Goal: Task Accomplishment & Management: Manage account settings

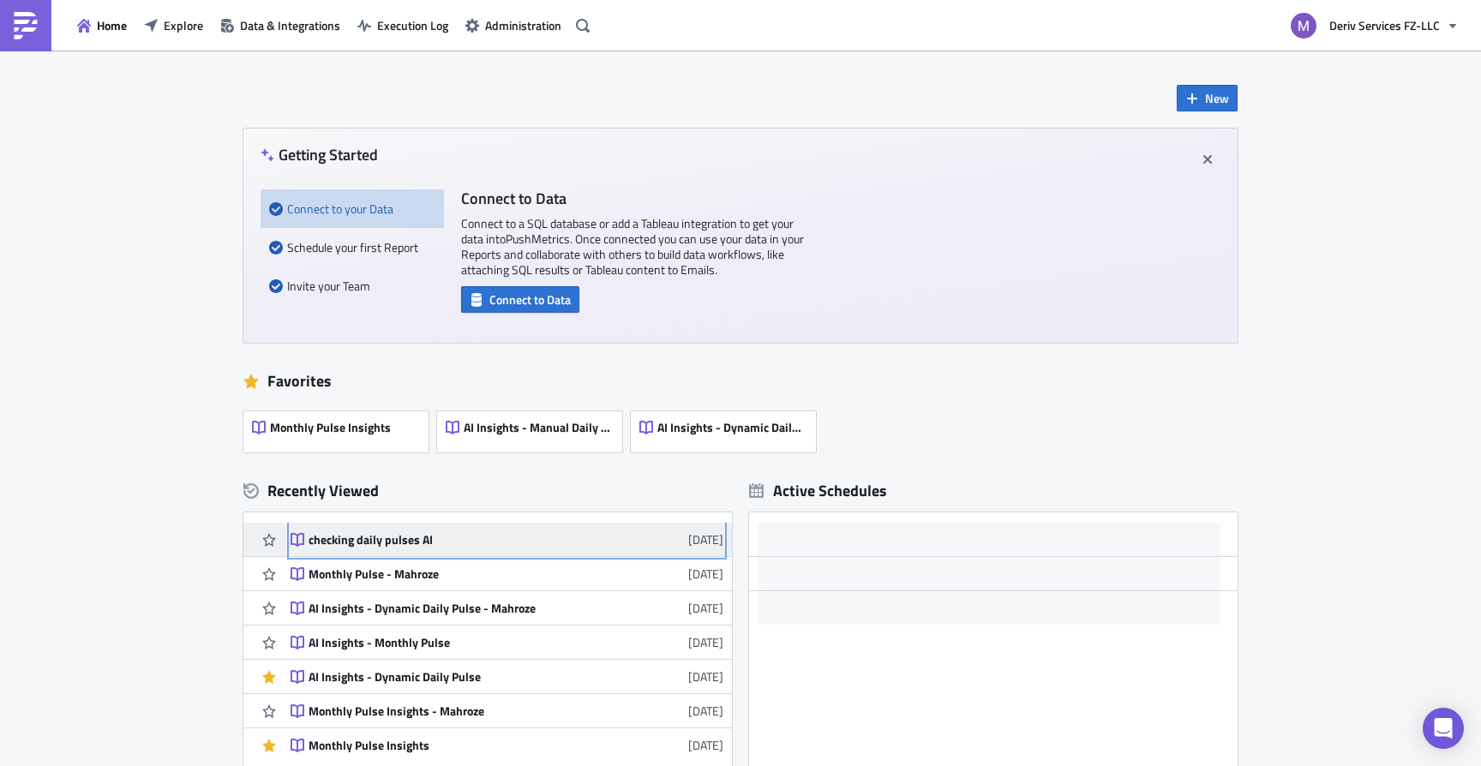
click at [405, 542] on div "checking daily pulses AI" at bounding box center [458, 539] width 300 height 15
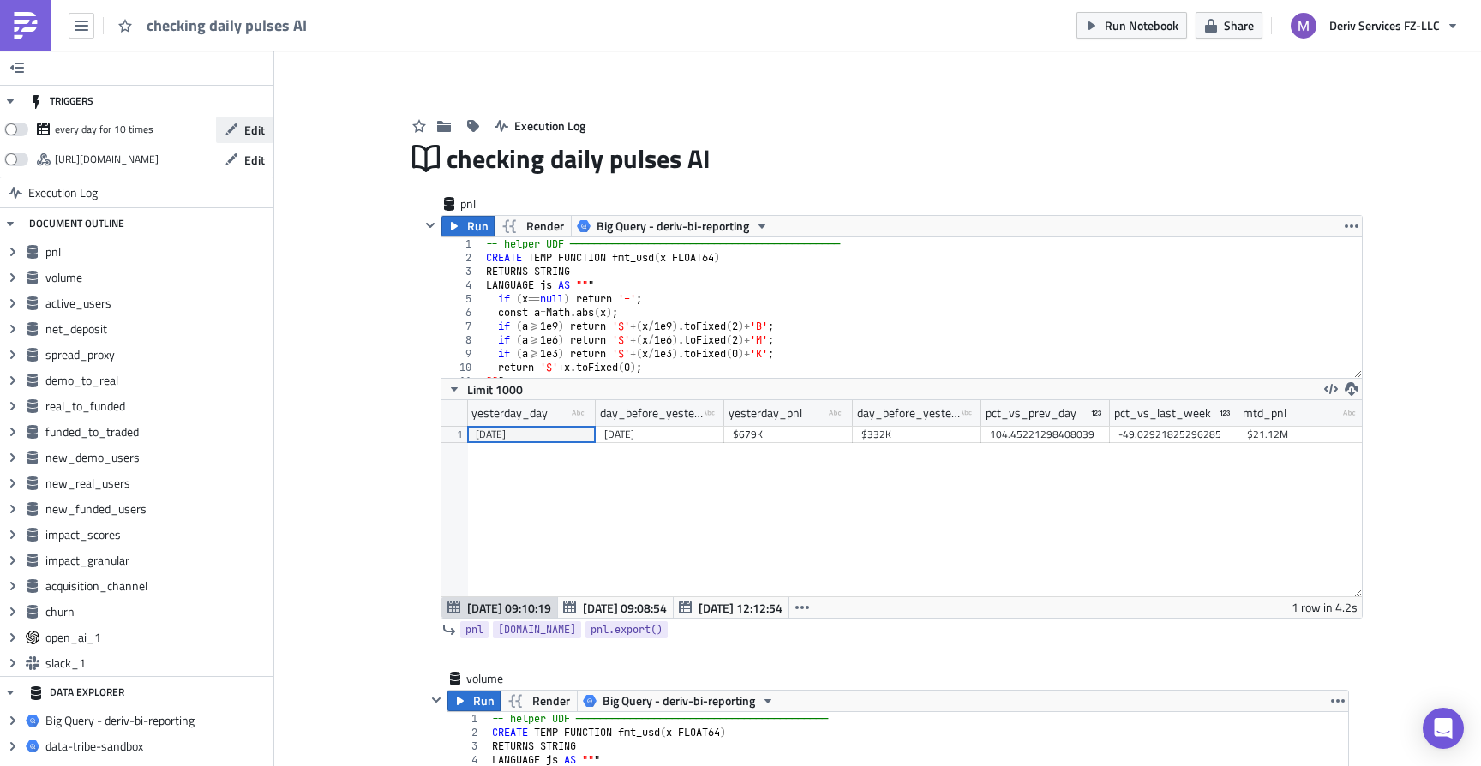
click at [253, 140] on button "Edit" at bounding box center [244, 130] width 57 height 27
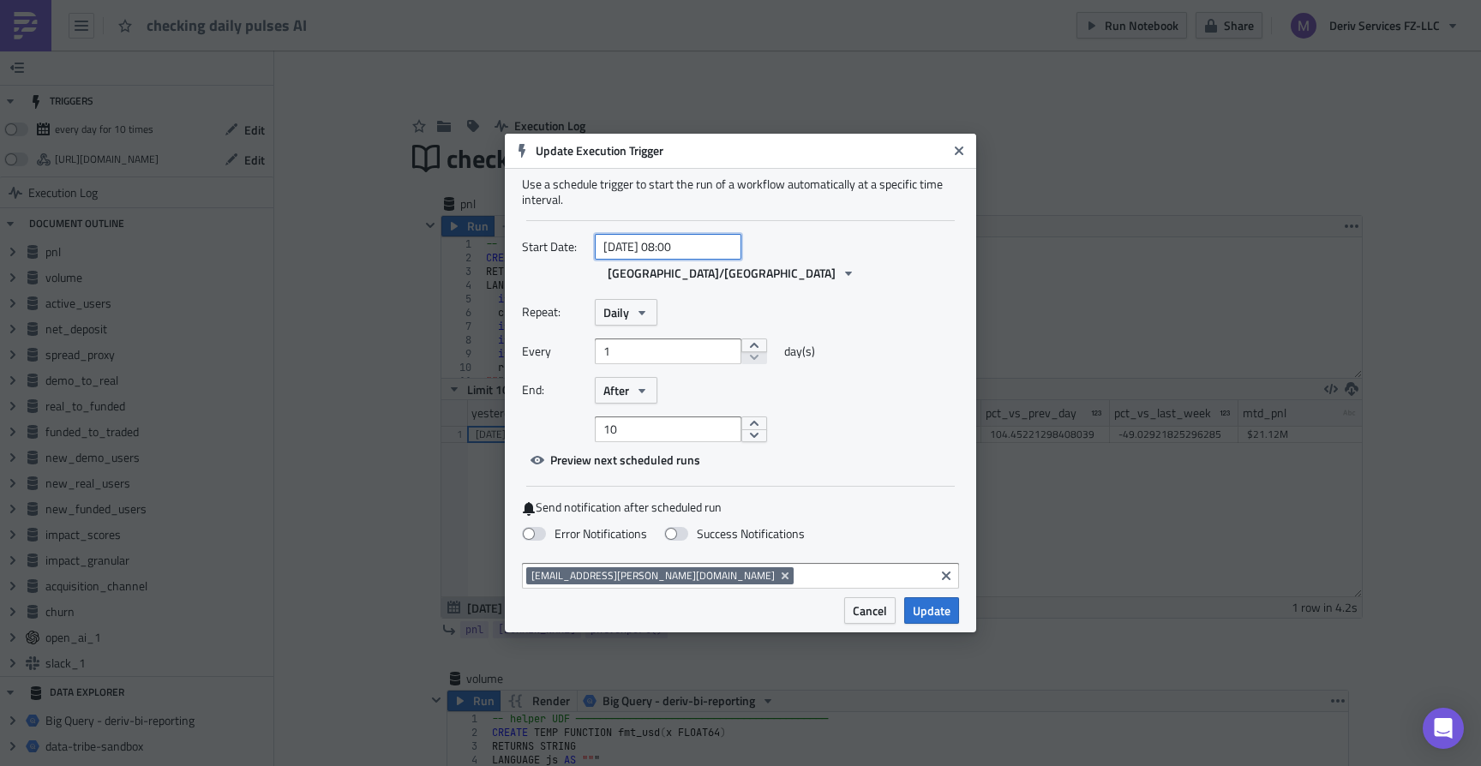
click at [704, 254] on input "[DATE] 08:00" at bounding box center [668, 247] width 147 height 26
select select "7"
select select "2025"
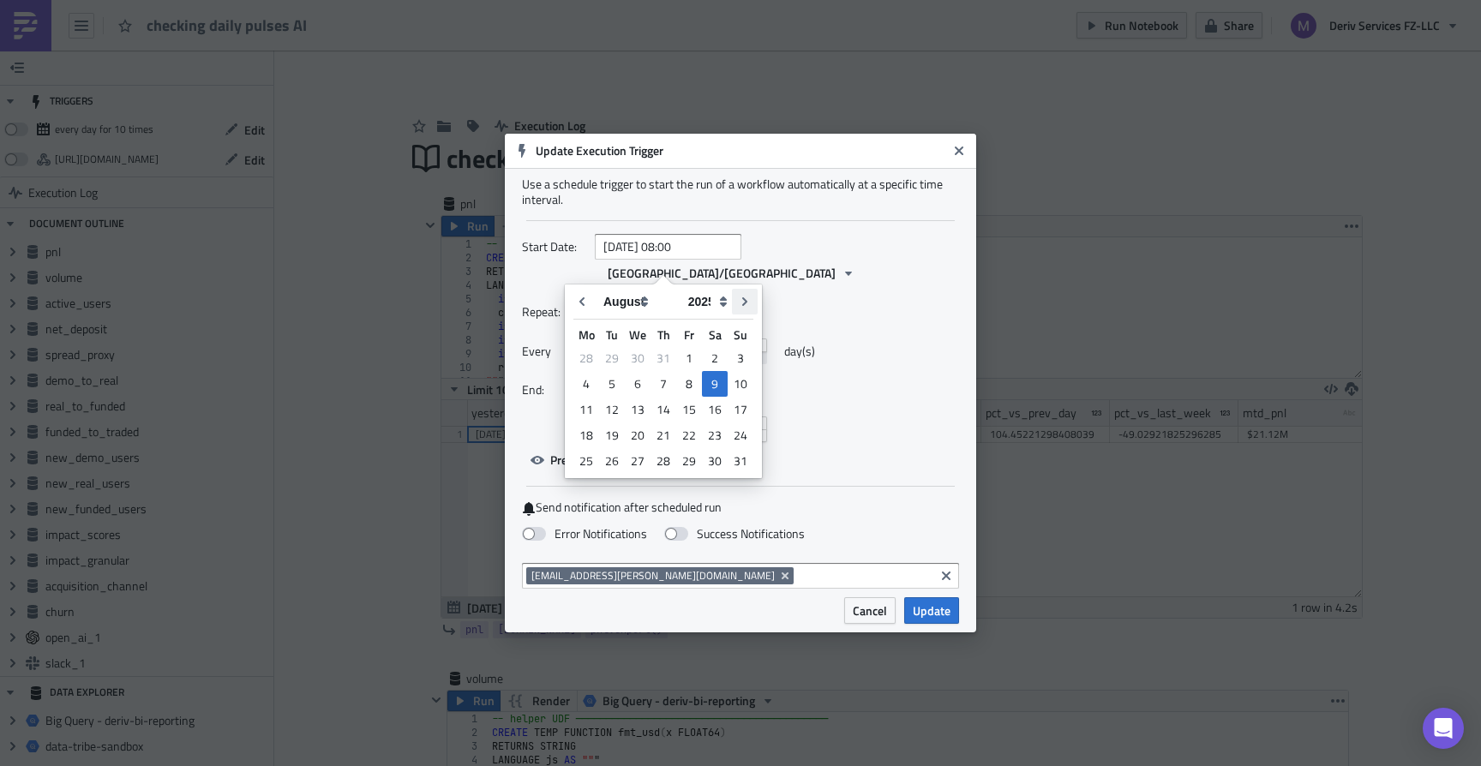
click at [743, 295] on icon "Go to next month" at bounding box center [745, 302] width 14 height 14
type input "[DATE] 08:00"
select select "8"
click at [590, 352] on div "1" at bounding box center [586, 358] width 26 height 26
type input "[DATE] 08:00"
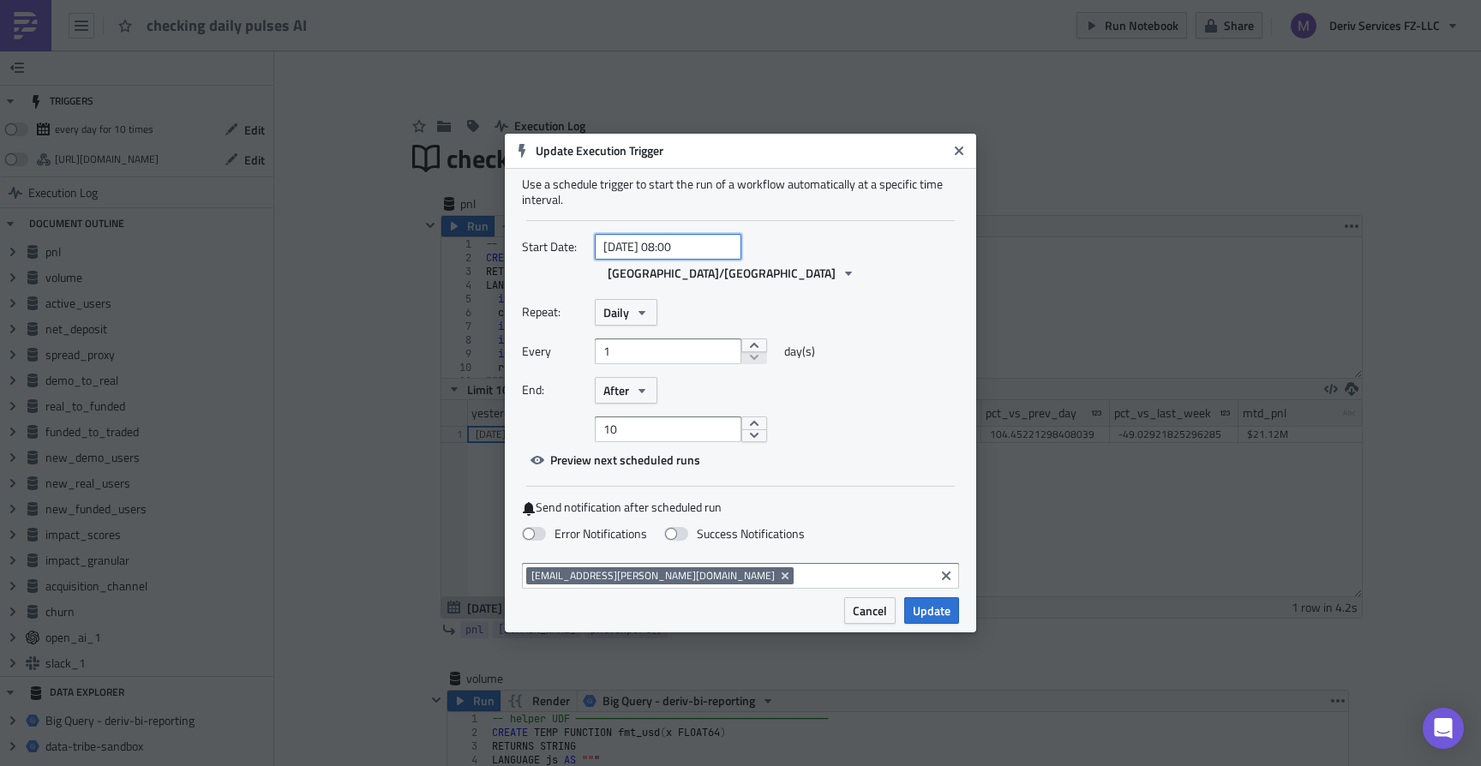
click at [698, 259] on input "[DATE] 08:00" at bounding box center [668, 247] width 147 height 26
select select "8"
select select "2025"
click at [685, 260] on input "[DATE] 08:00" at bounding box center [668, 247] width 147 height 26
type input "[DATE] 11:00"
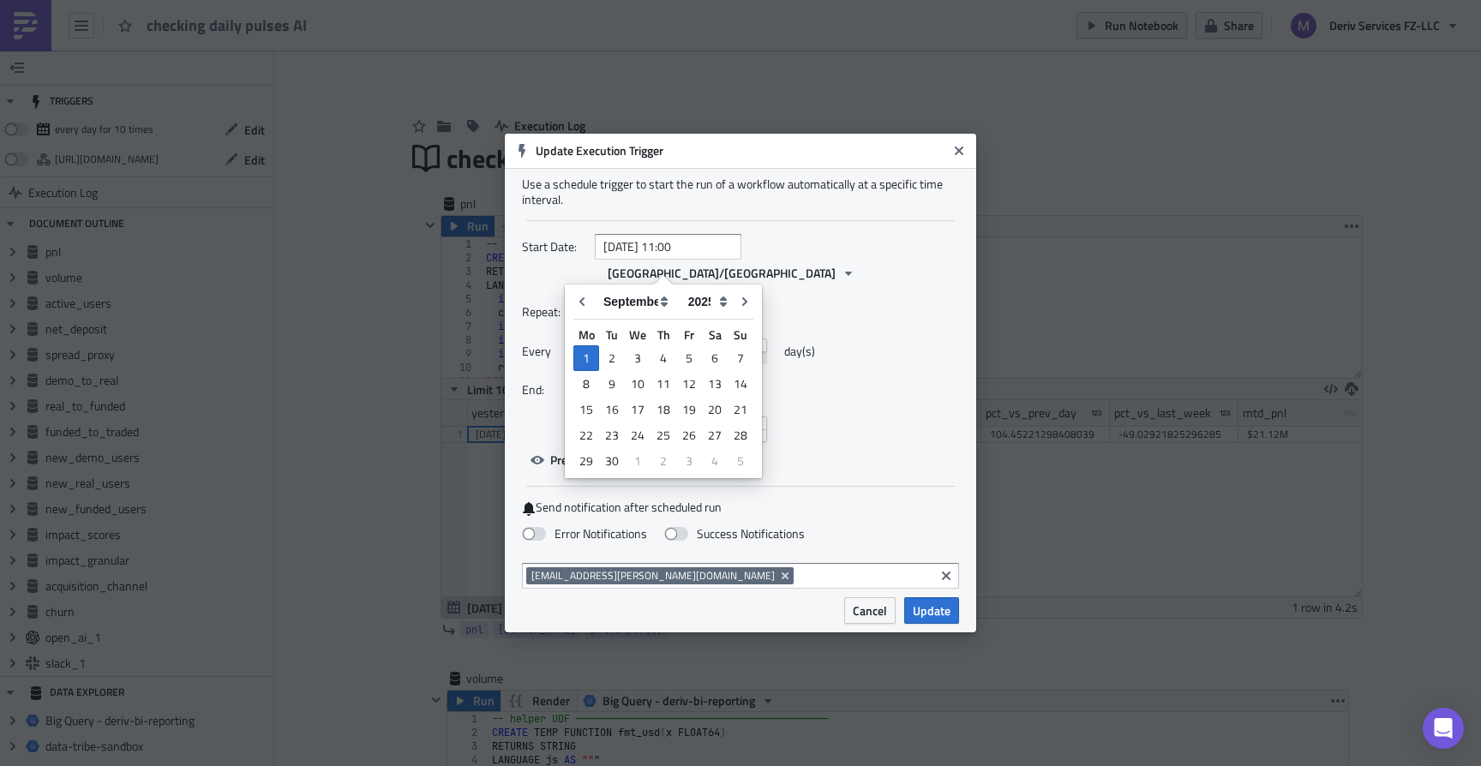
click at [926, 284] on div "Start Date: [DATE] 11:00 [GEOGRAPHIC_DATA]/[GEOGRAPHIC_DATA]" at bounding box center [740, 266] width 437 height 65
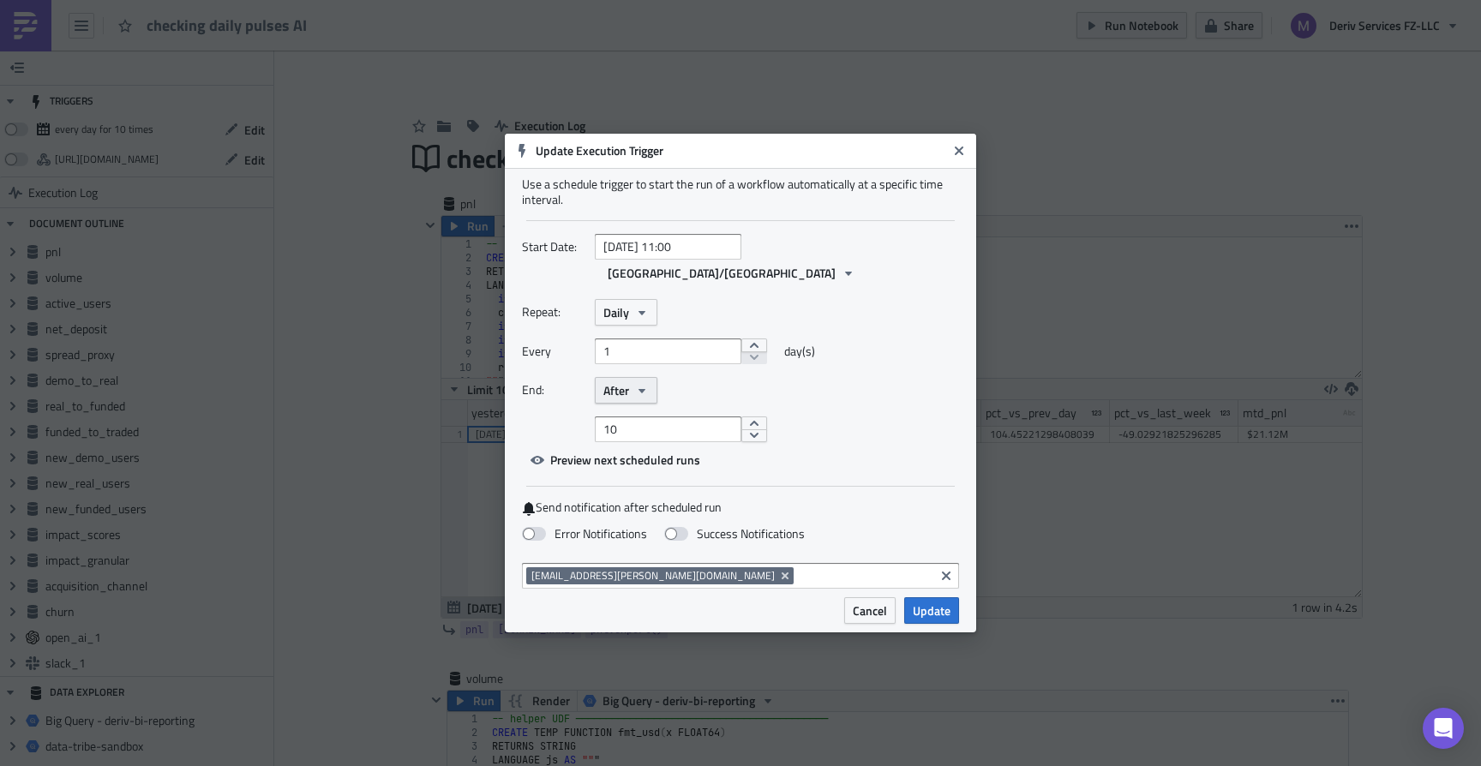
click at [632, 384] on button "After" at bounding box center [626, 390] width 63 height 27
click at [638, 464] on div "On date" at bounding box center [676, 472] width 142 height 17
click at [653, 451] on span "Preview next scheduled runs" at bounding box center [625, 460] width 150 height 18
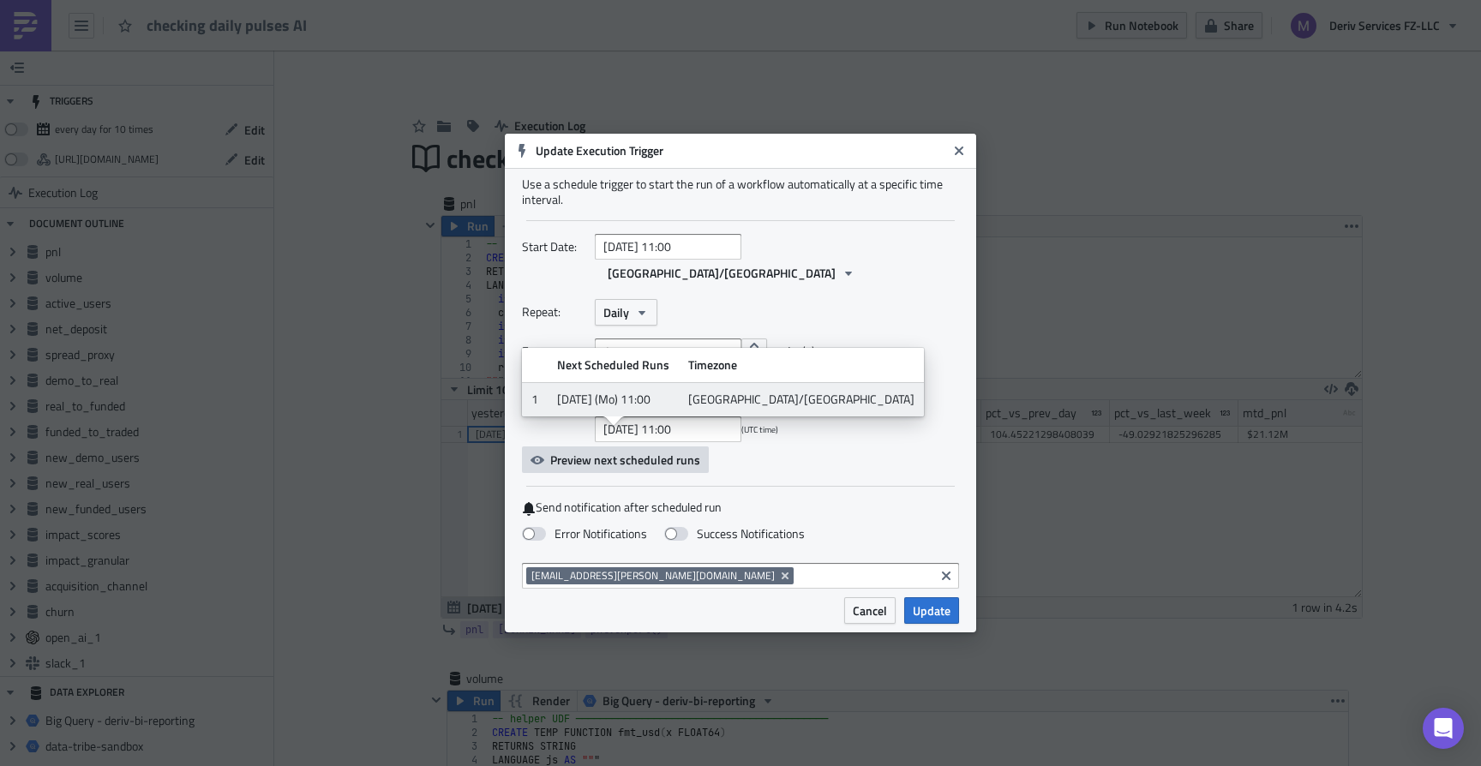
click at [821, 424] on div "[DATE] 11:00 (UTC time)" at bounding box center [740, 429] width 437 height 26
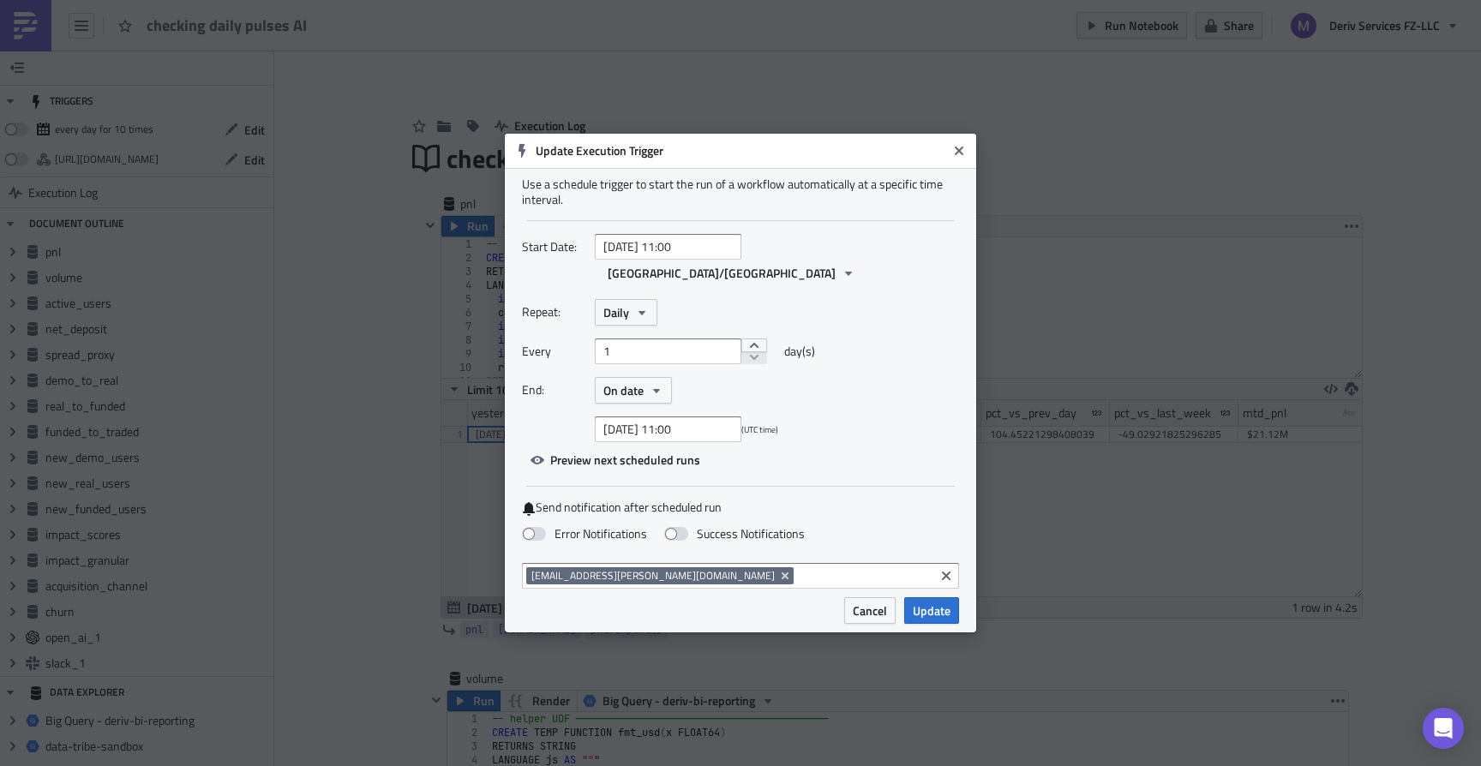
click at [853, 567] on input at bounding box center [864, 575] width 132 height 17
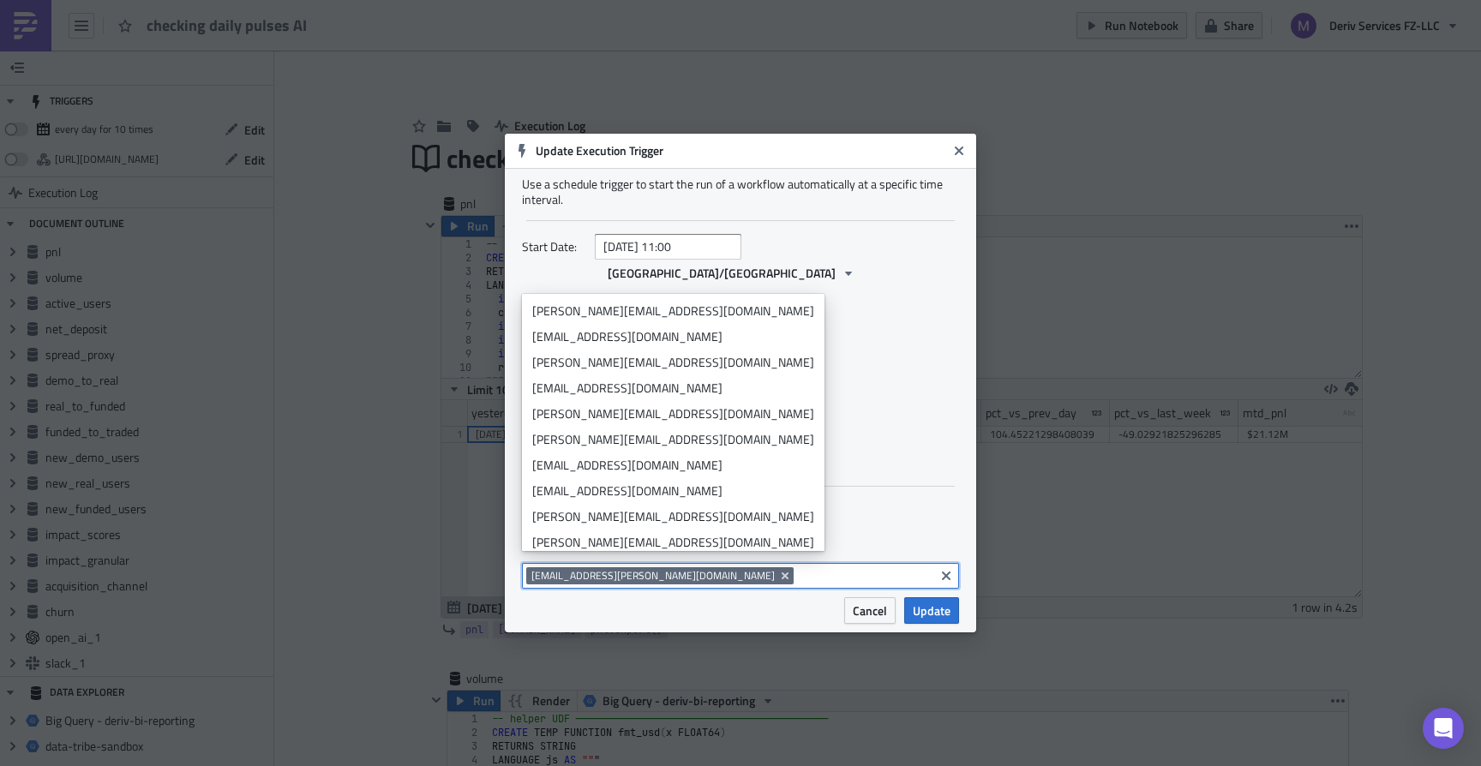
click at [880, 503] on label "Send notification after scheduled run" at bounding box center [740, 508] width 437 height 16
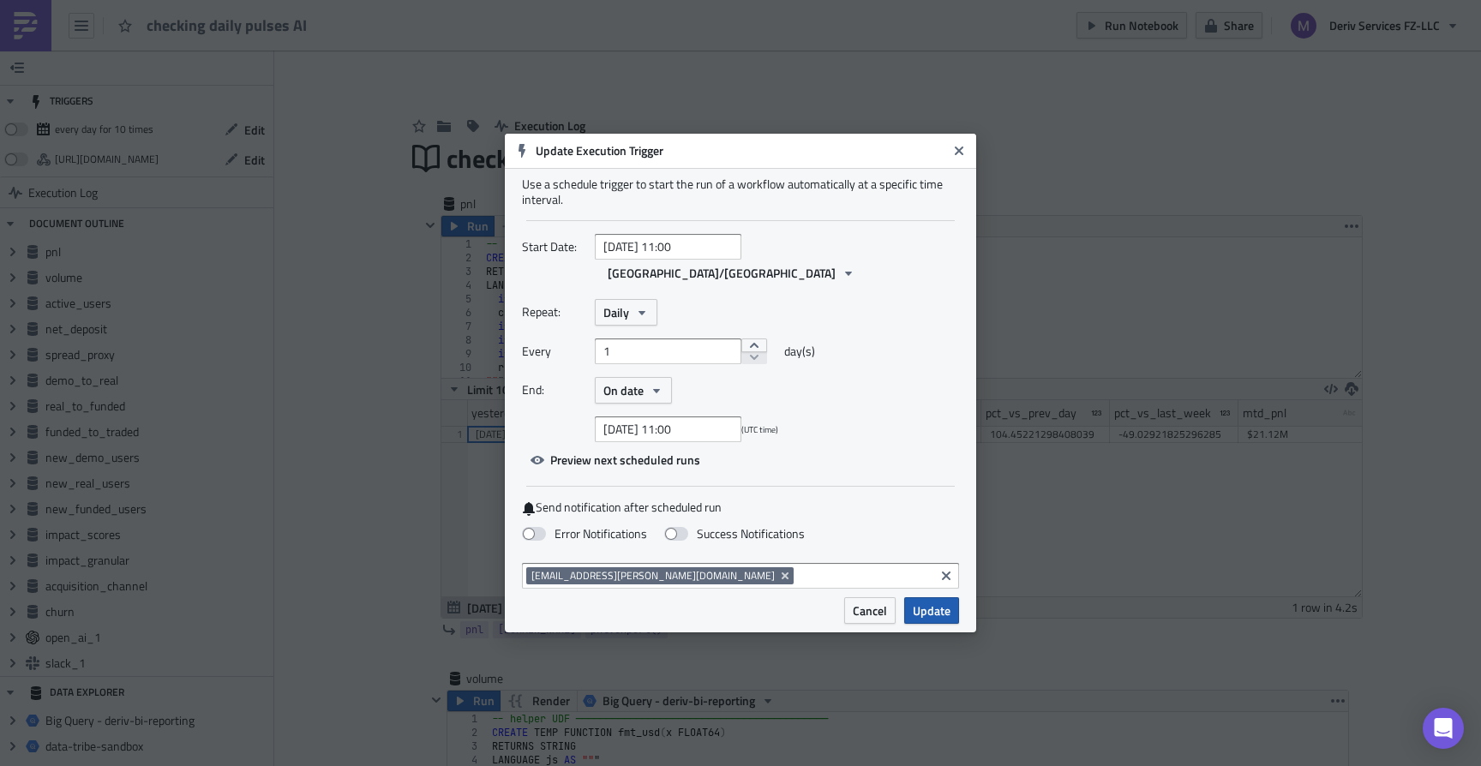
click at [931, 602] on span "Update" at bounding box center [932, 611] width 38 height 18
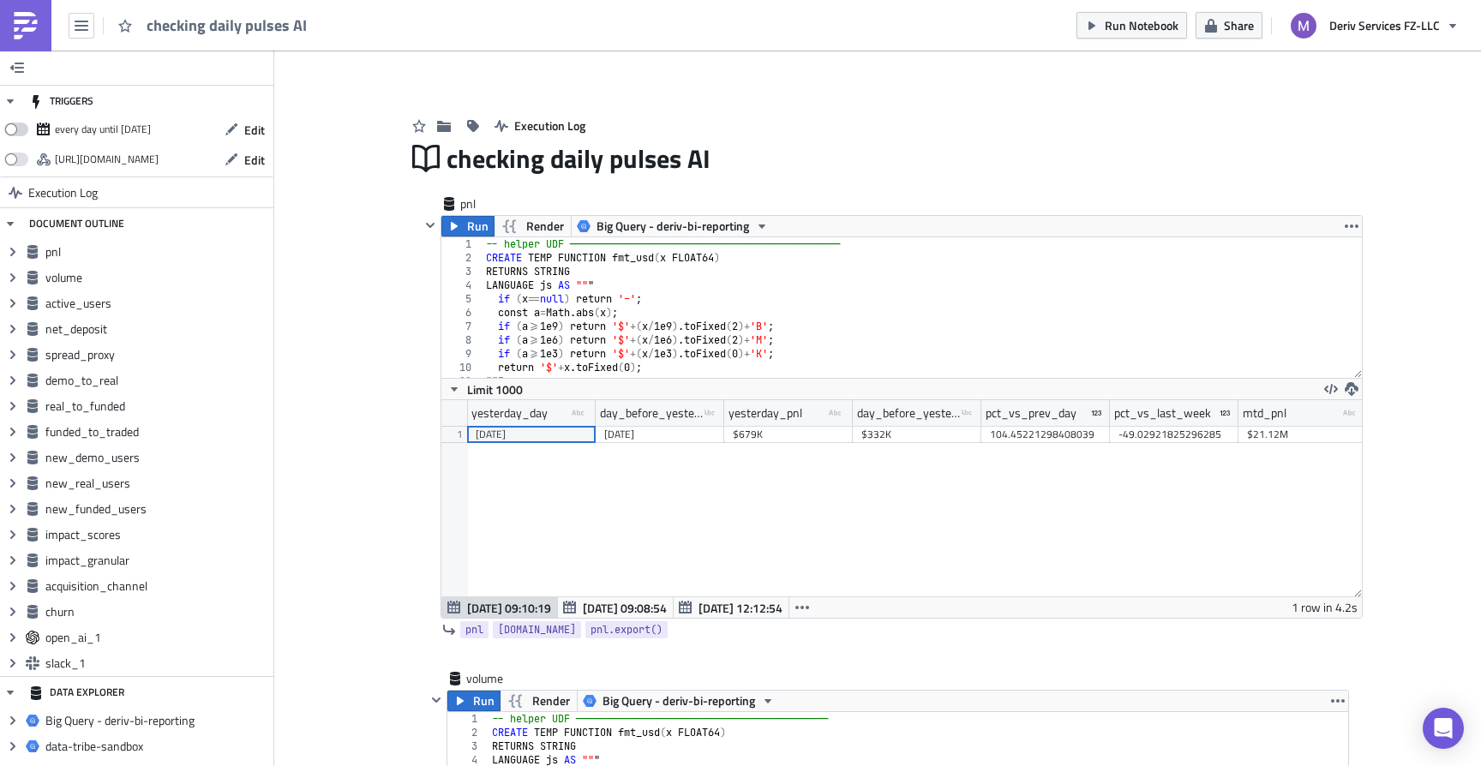
click at [21, 128] on span at bounding box center [16, 130] width 24 height 14
click at [19, 128] on input "checkbox" at bounding box center [13, 124] width 11 height 11
checkbox input "true"
click at [236, 129] on icon "button" at bounding box center [232, 130] width 14 height 14
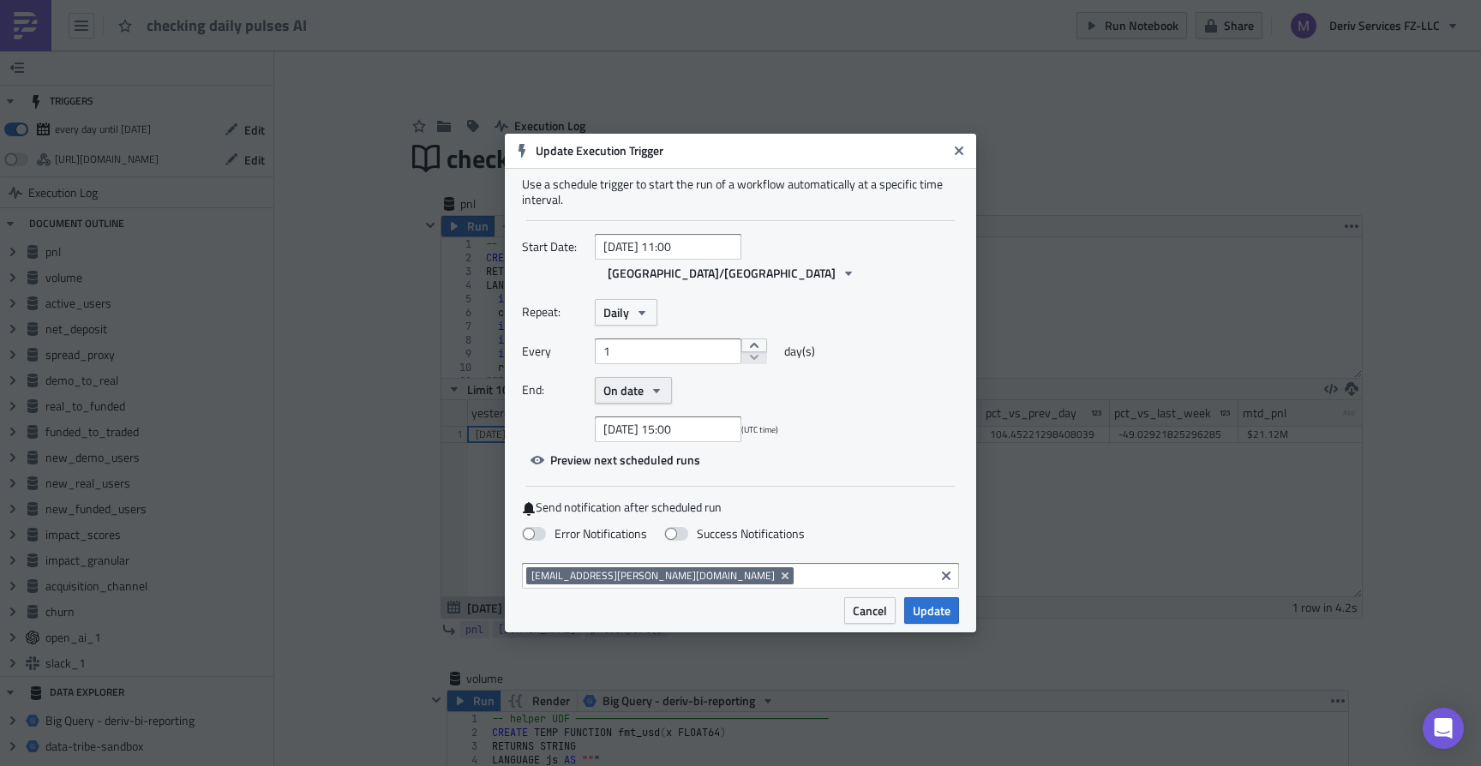
click at [665, 377] on button "On date" at bounding box center [633, 390] width 77 height 27
click at [657, 413] on div "Never" at bounding box center [676, 421] width 142 height 17
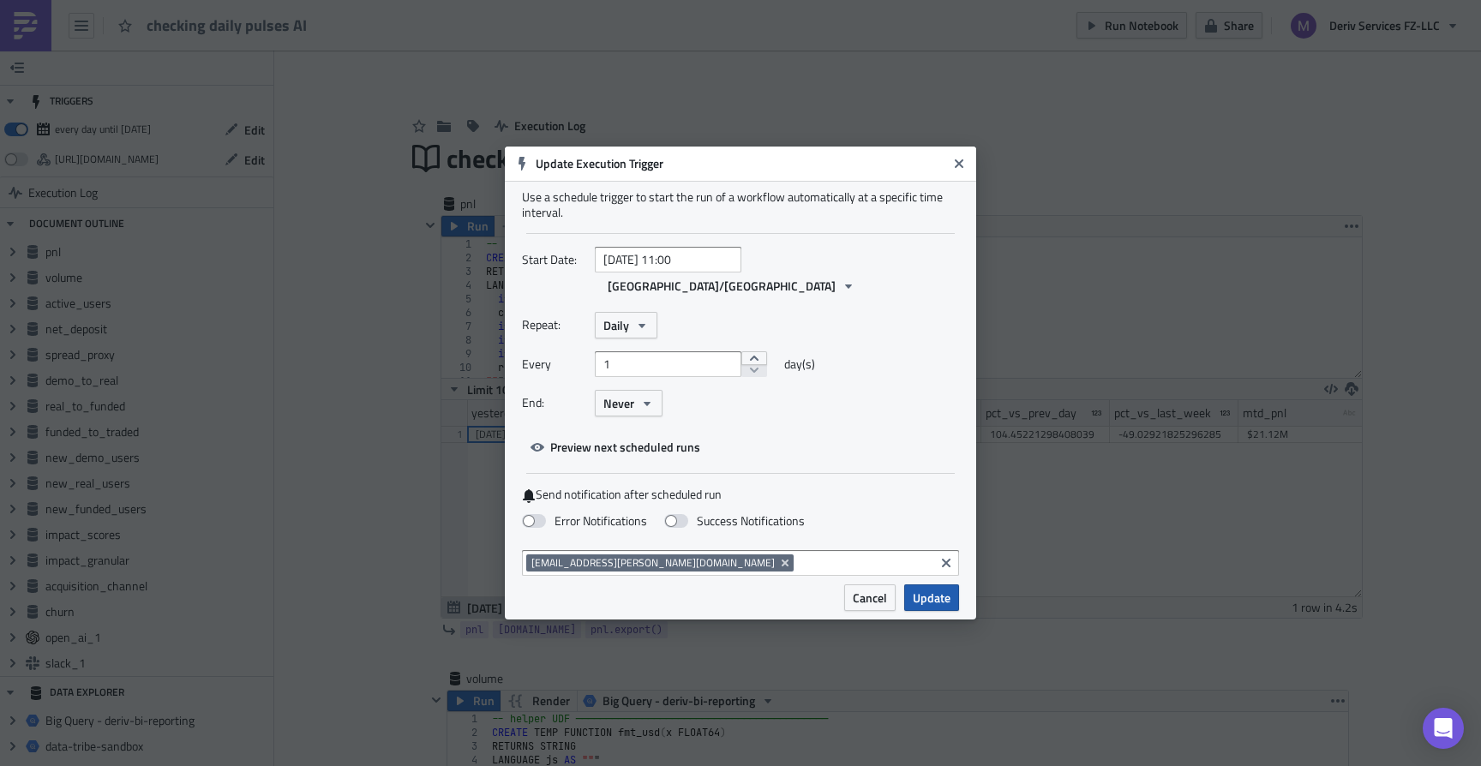
click at [935, 589] on span "Update" at bounding box center [932, 598] width 38 height 18
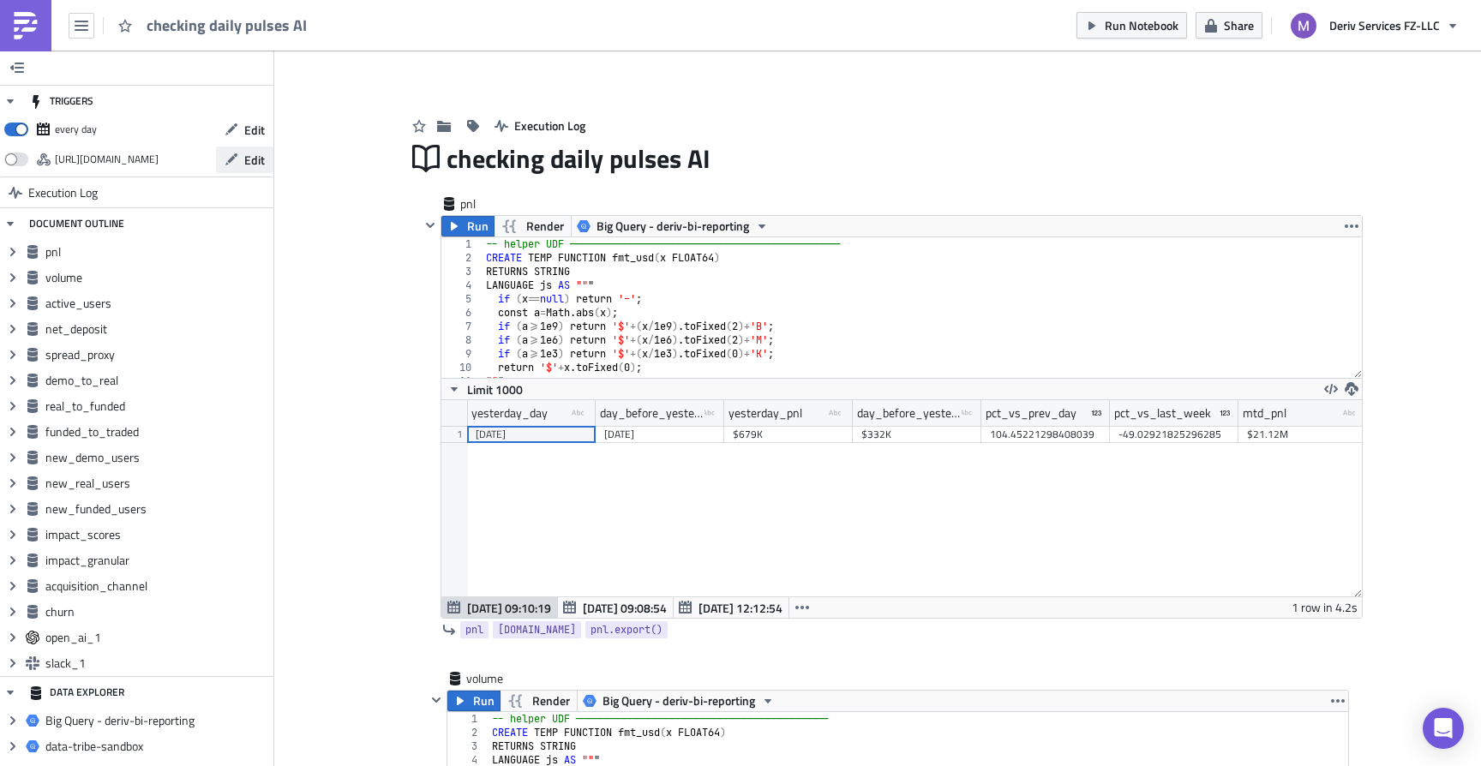
click at [243, 159] on button "Edit" at bounding box center [244, 160] width 57 height 27
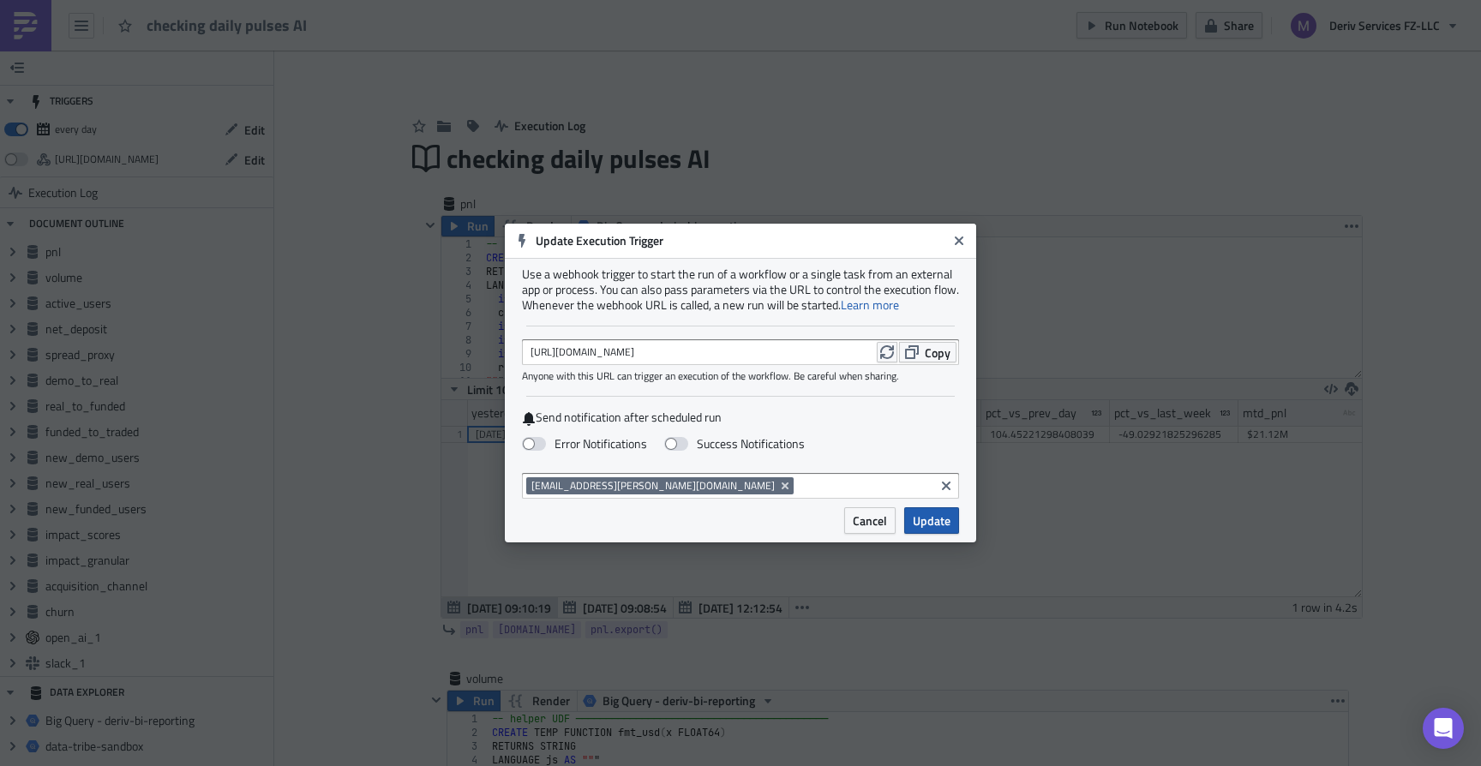
click at [924, 528] on span "Update" at bounding box center [932, 521] width 38 height 18
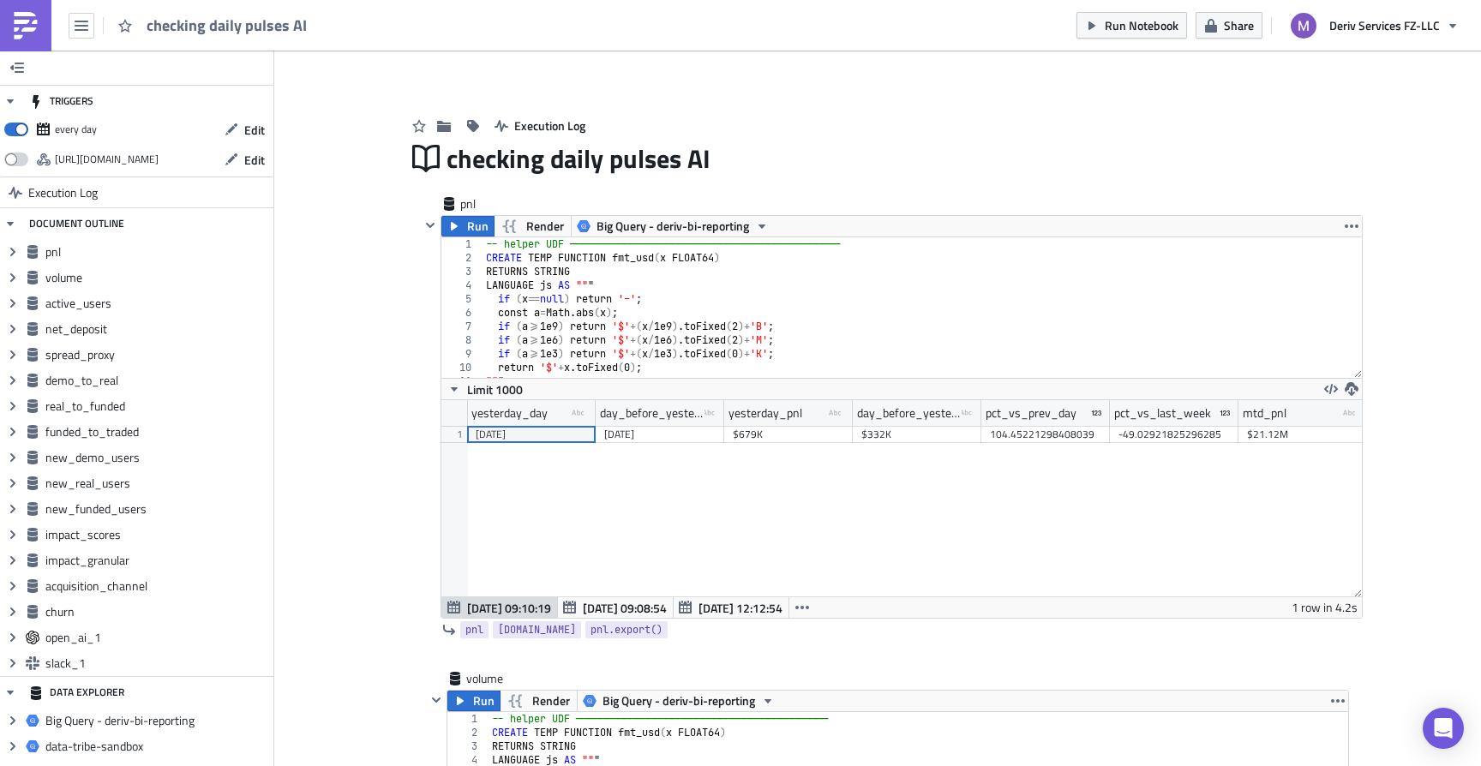
click at [16, 153] on span at bounding box center [16, 160] width 24 height 14
click at [16, 153] on input "checkbox" at bounding box center [13, 154] width 11 height 11
checkbox input "true"
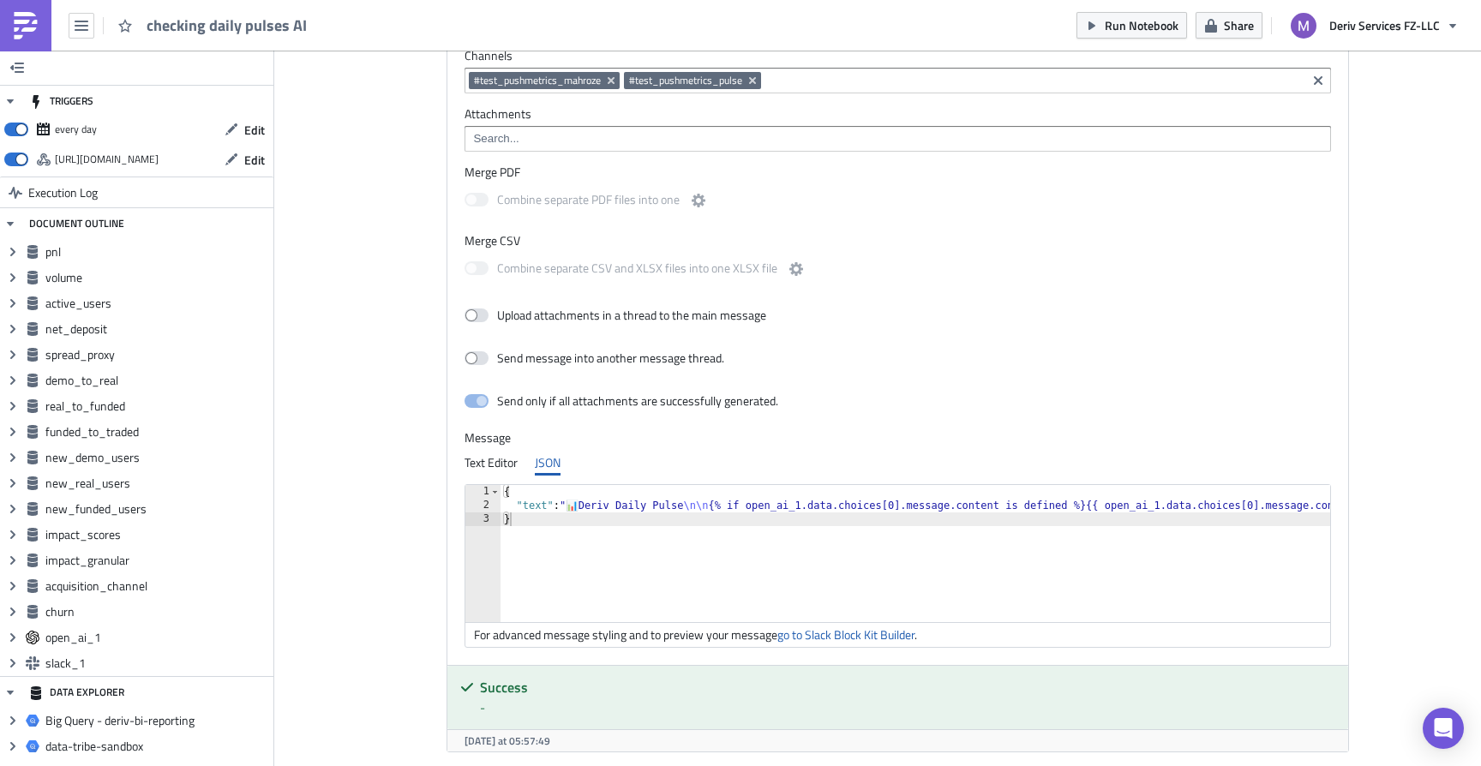
scroll to position [7970, 0]
